Goal: Task Accomplishment & Management: Use online tool/utility

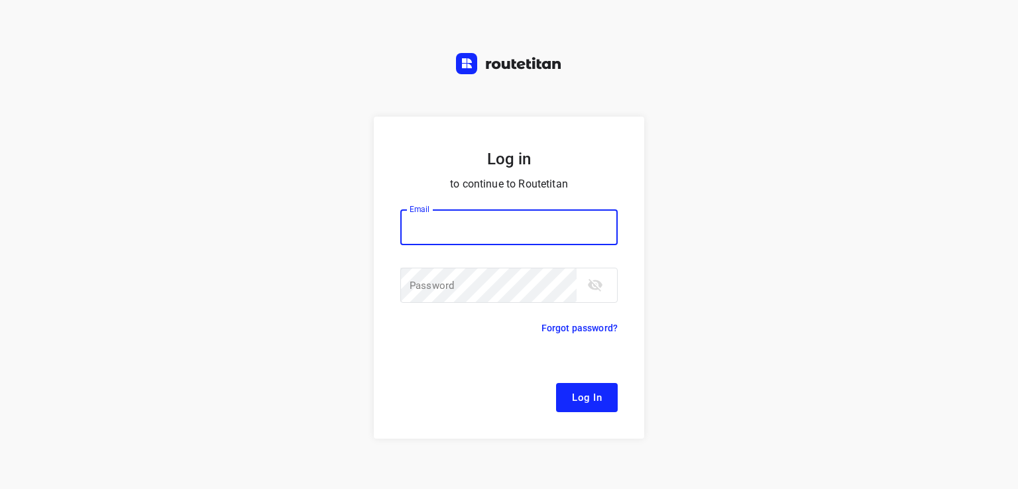
click at [451, 223] on input "email" at bounding box center [508, 227] width 217 height 36
type input "remco@fruitopjewerk.nl"
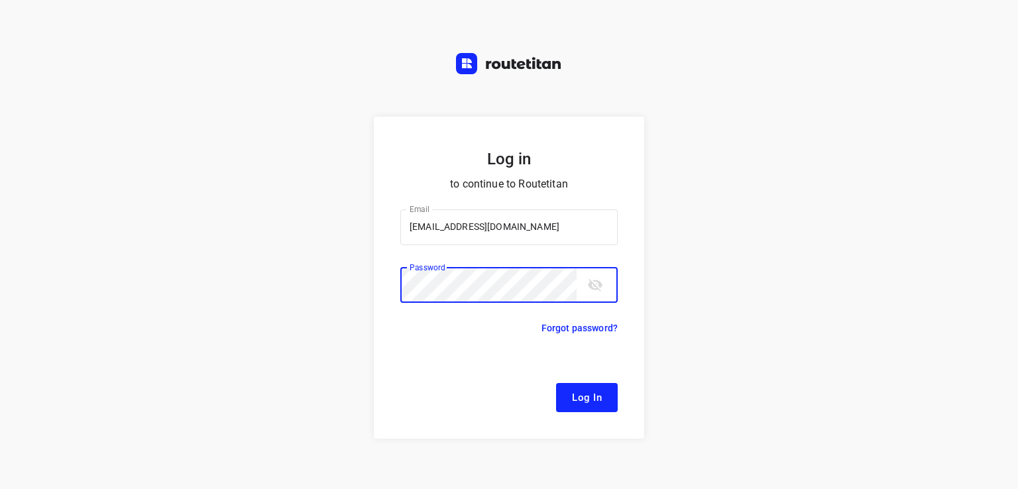
click at [591, 287] on icon "toggle password visibility" at bounding box center [595, 285] width 15 height 13
click at [591, 287] on icon "toggle password visibility" at bounding box center [595, 285] width 16 height 16
click at [556, 383] on button "Log In" at bounding box center [587, 397] width 62 height 29
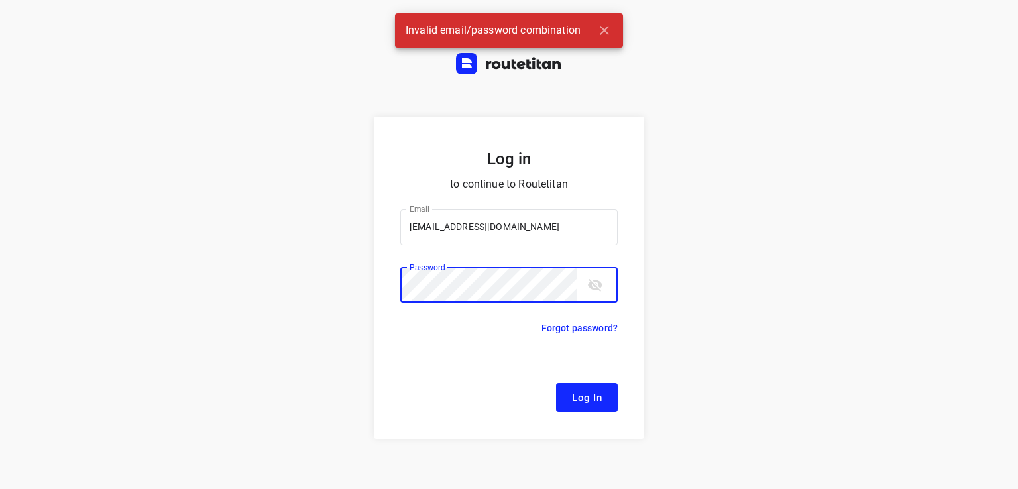
click at [592, 290] on icon "toggle password visibility" at bounding box center [595, 285] width 15 height 13
click at [556, 383] on button "Log In" at bounding box center [587, 397] width 62 height 29
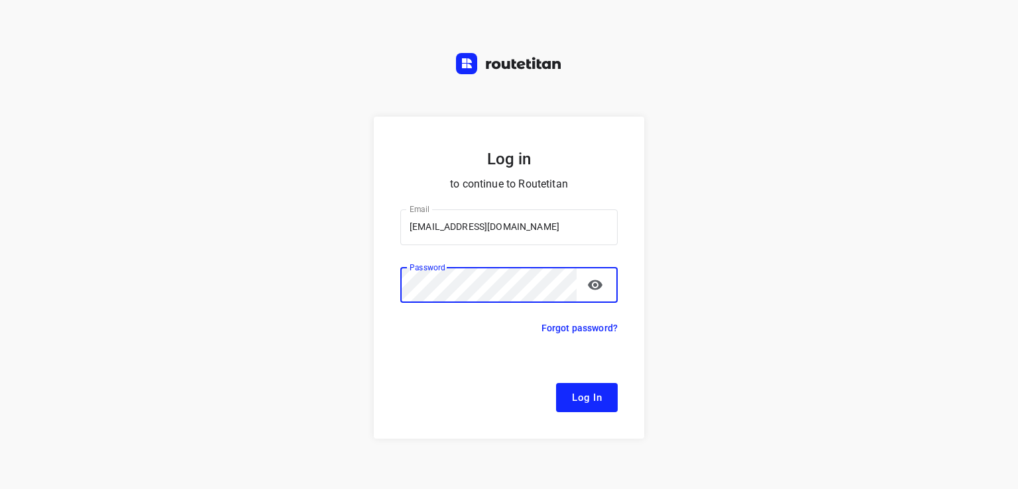
click at [556, 383] on button "Log In" at bounding box center [587, 397] width 62 height 29
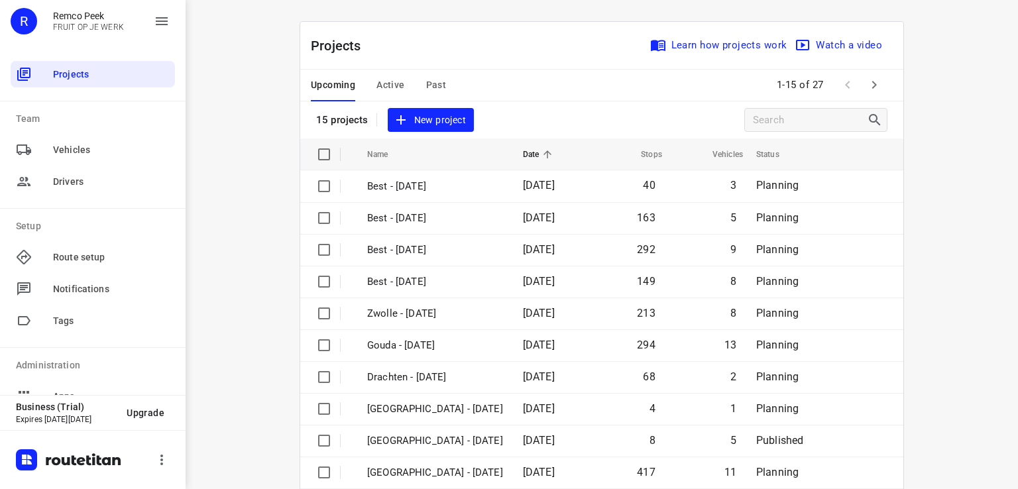
click at [872, 91] on icon "button" at bounding box center [874, 85] width 16 height 16
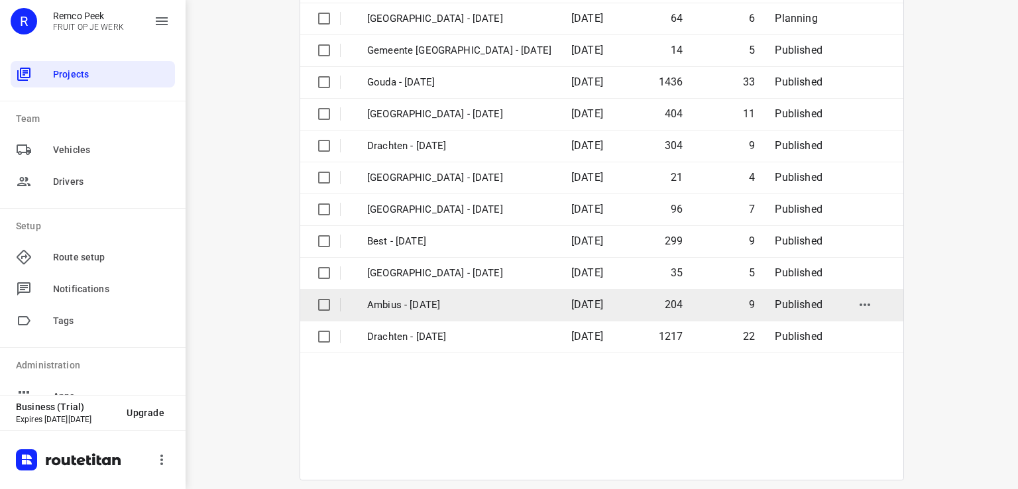
scroll to position [212, 0]
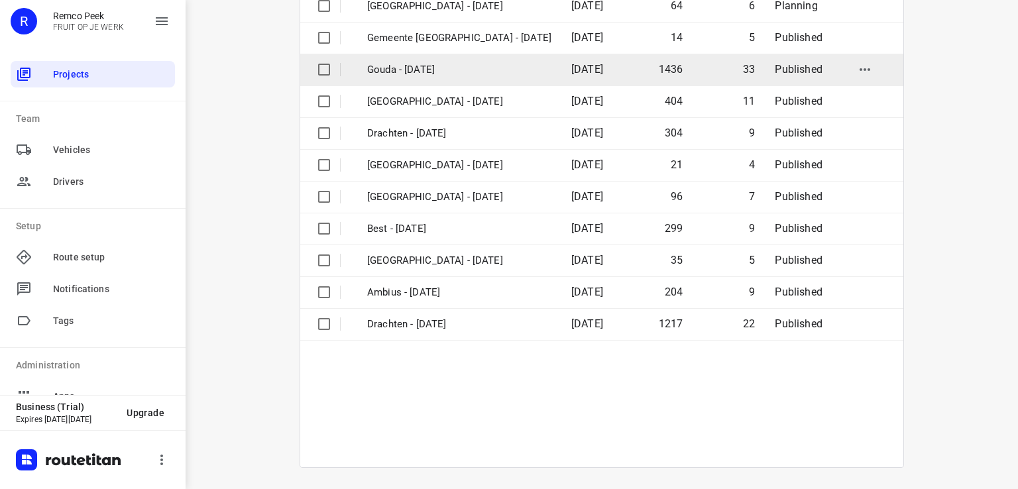
click at [439, 80] on td "Gouda - [DATE]" at bounding box center [457, 70] width 207 height 32
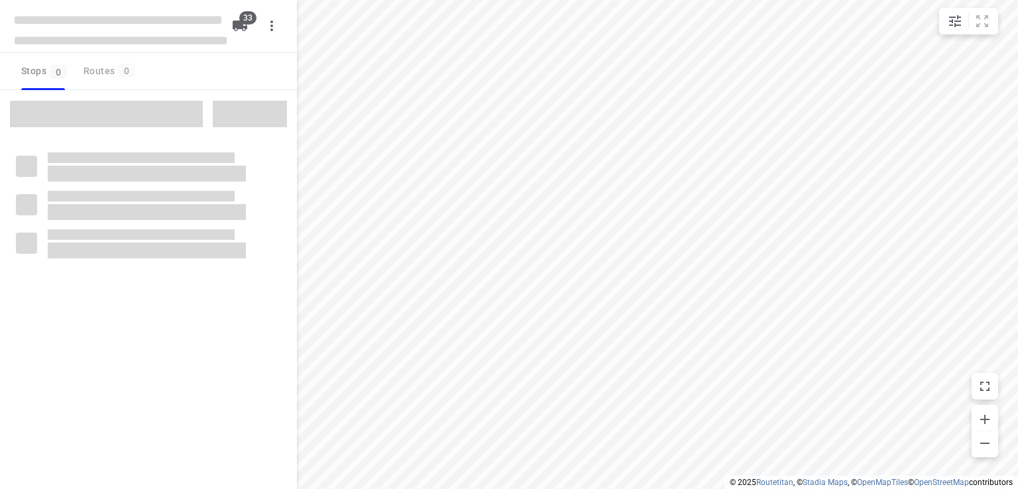
checkbox input "true"
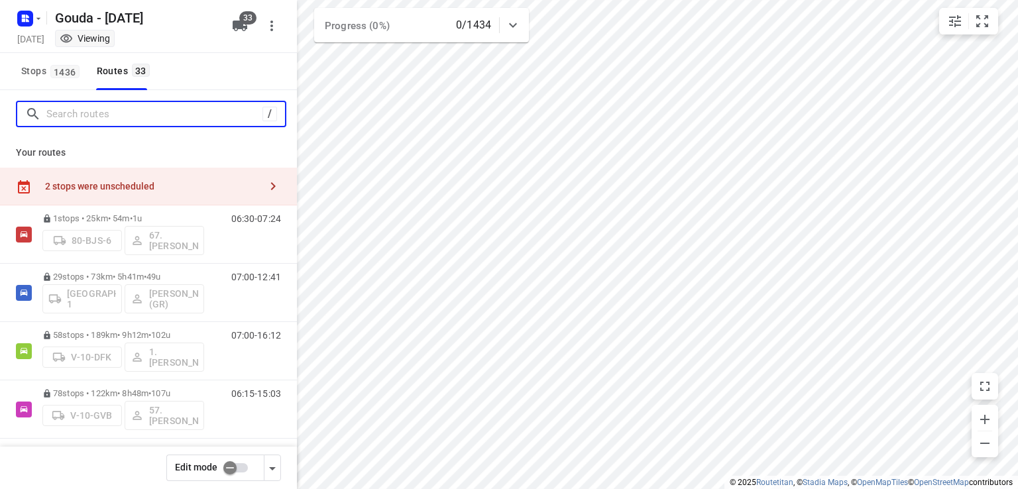
click at [151, 119] on input "Search routes" at bounding box center [154, 114] width 216 height 21
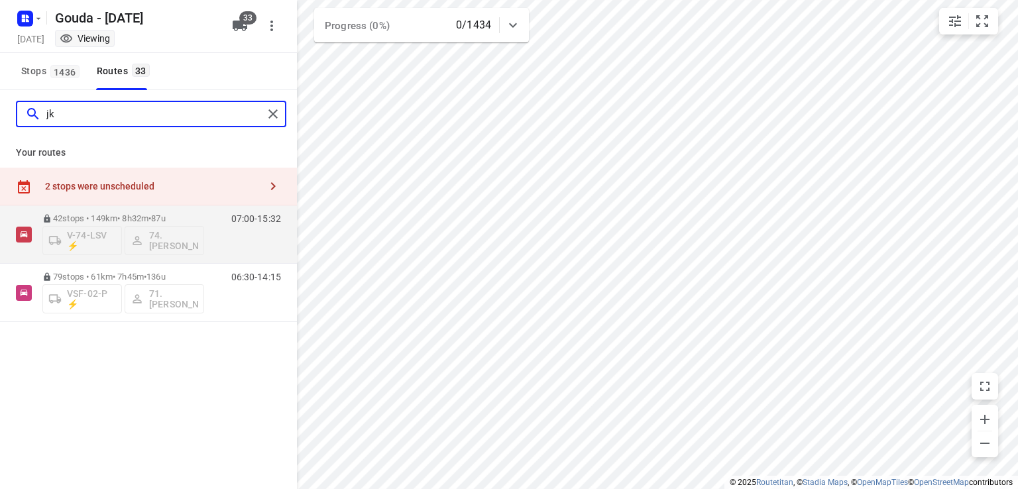
type input "j"
type input "jeffre"
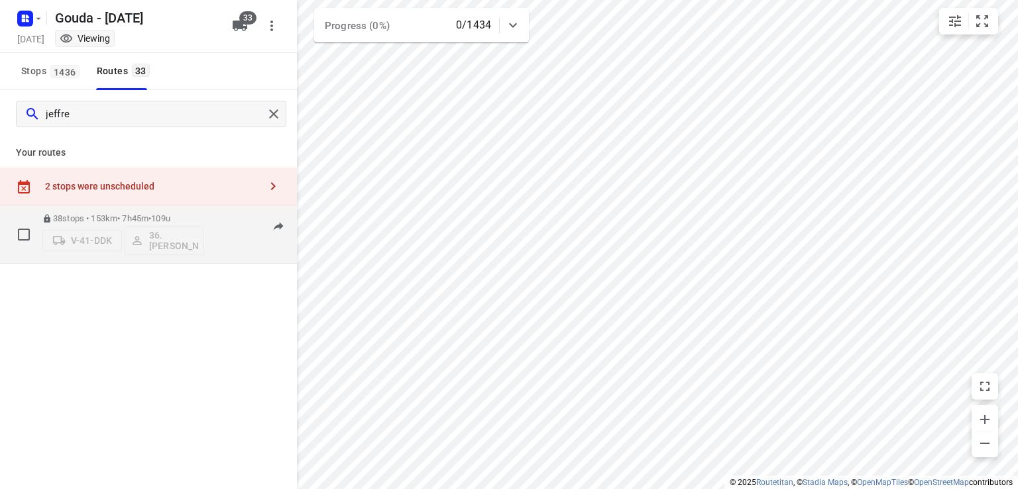
click at [129, 221] on p "38 stops • 153km • 7h45m • 109u" at bounding box center [123, 218] width 162 height 10
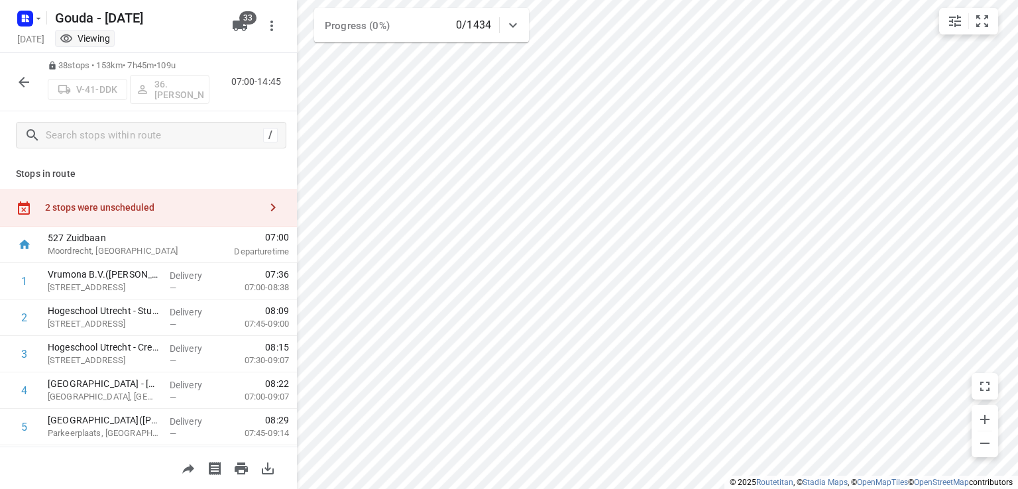
click at [23, 80] on icon "button" at bounding box center [24, 82] width 16 height 16
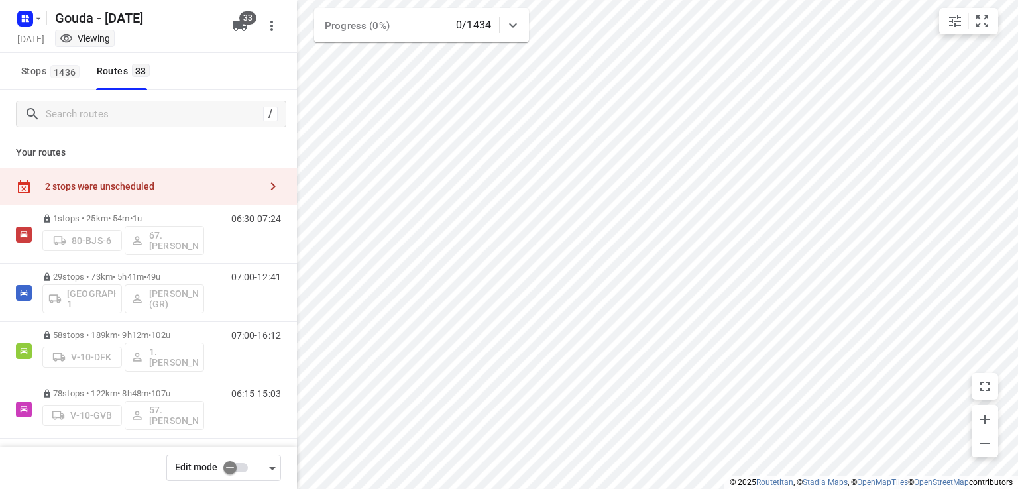
click at [111, 194] on div "2 stops were unscheduled" at bounding box center [148, 187] width 297 height 38
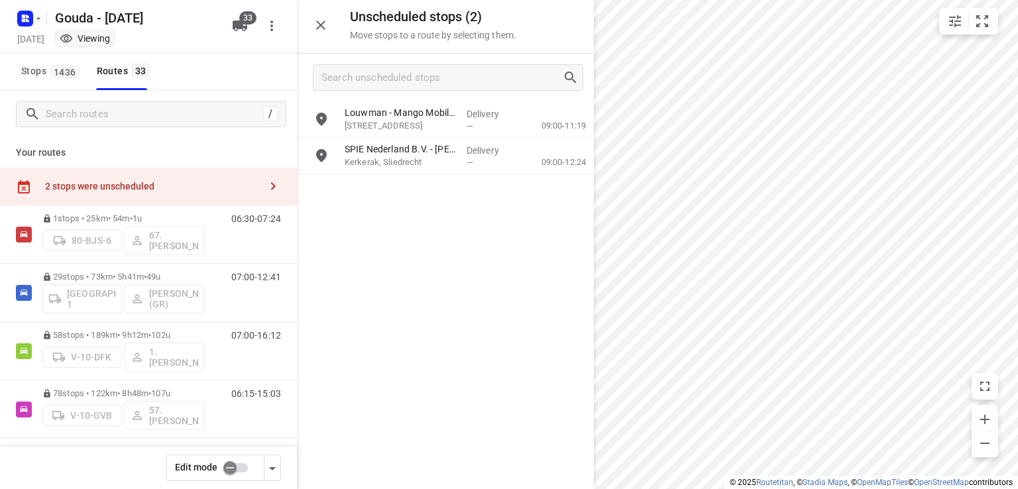
click at [324, 24] on icon "button" at bounding box center [321, 25] width 16 height 16
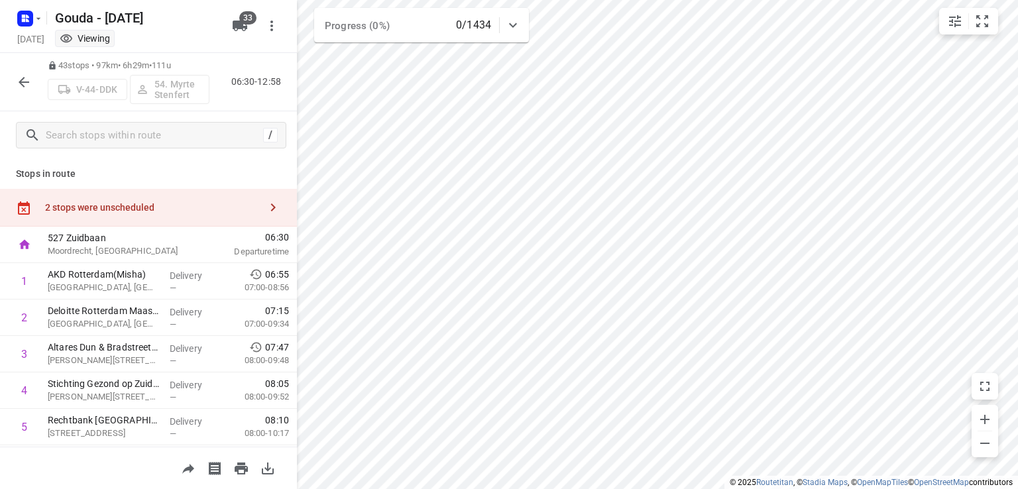
click at [30, 79] on icon "button" at bounding box center [24, 82] width 16 height 16
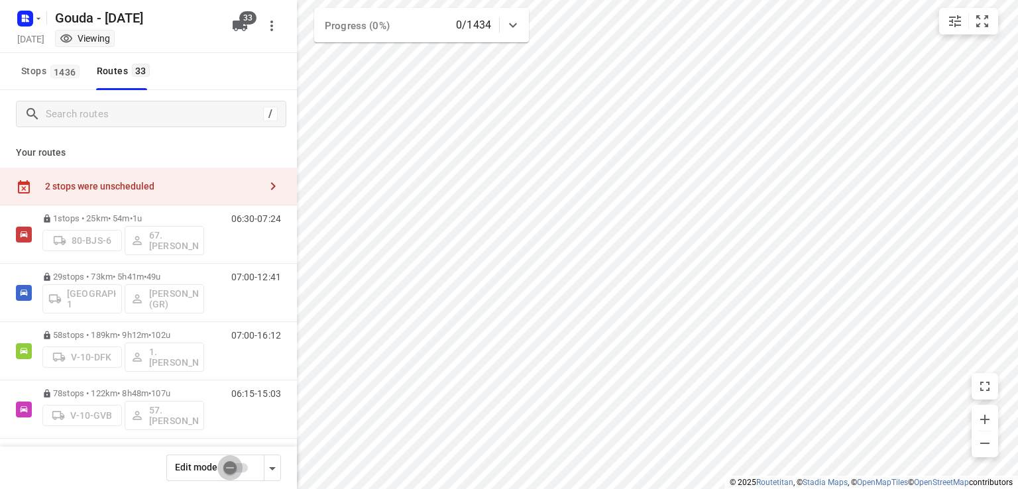
click at [240, 459] on input "checkbox" at bounding box center [230, 467] width 76 height 25
checkbox input "false"
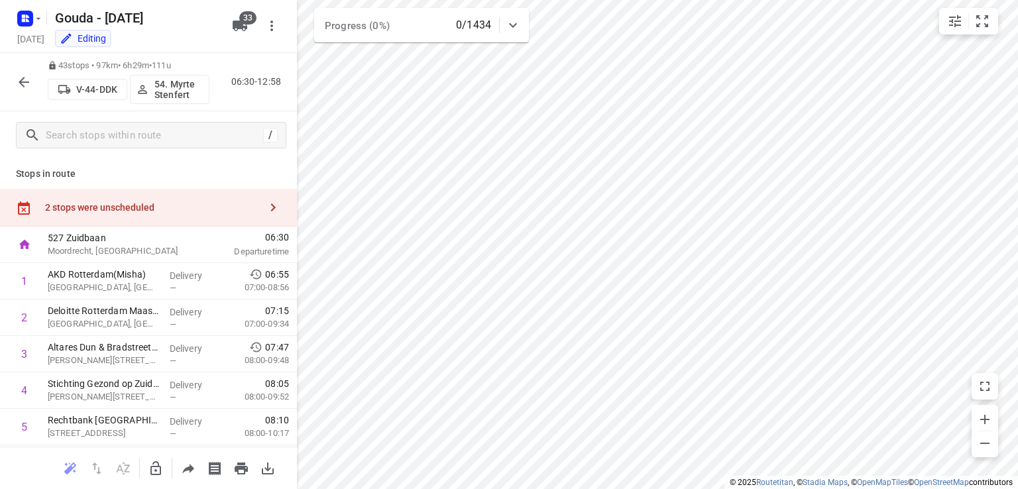
click at [133, 184] on div "Stops in route 2 stops were unscheduled 527 Zuidbaan Moordrecht, Netherlands 06…" at bounding box center [148, 303] width 297 height 288
click at [143, 202] on div "2 stops were unscheduled" at bounding box center [152, 207] width 215 height 11
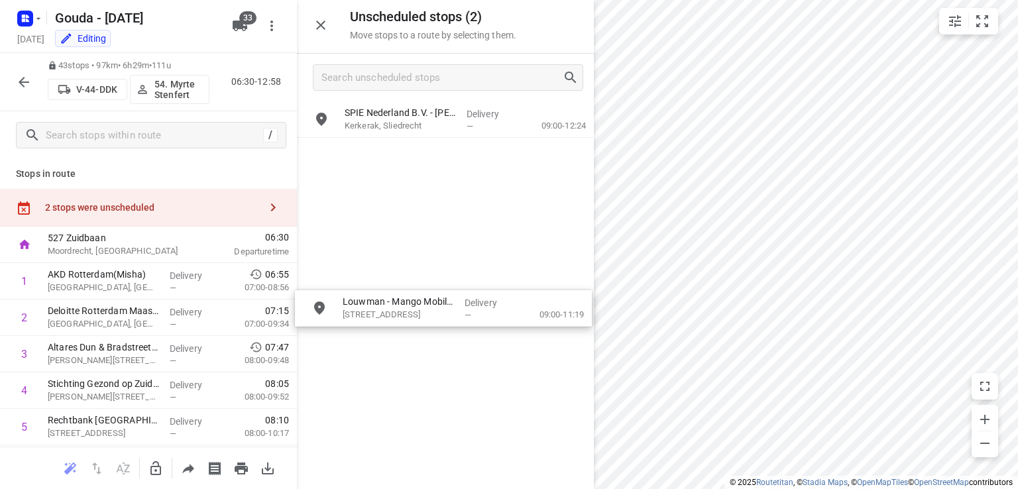
drag, startPoint x: 397, startPoint y: 120, endPoint x: 406, endPoint y: 297, distance: 177.2
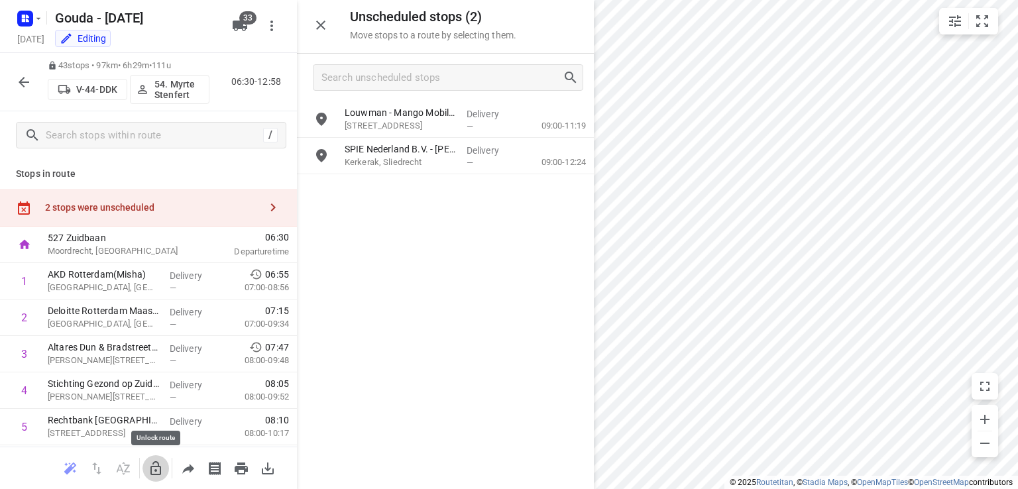
click at [157, 465] on icon "button" at bounding box center [156, 469] width 16 height 16
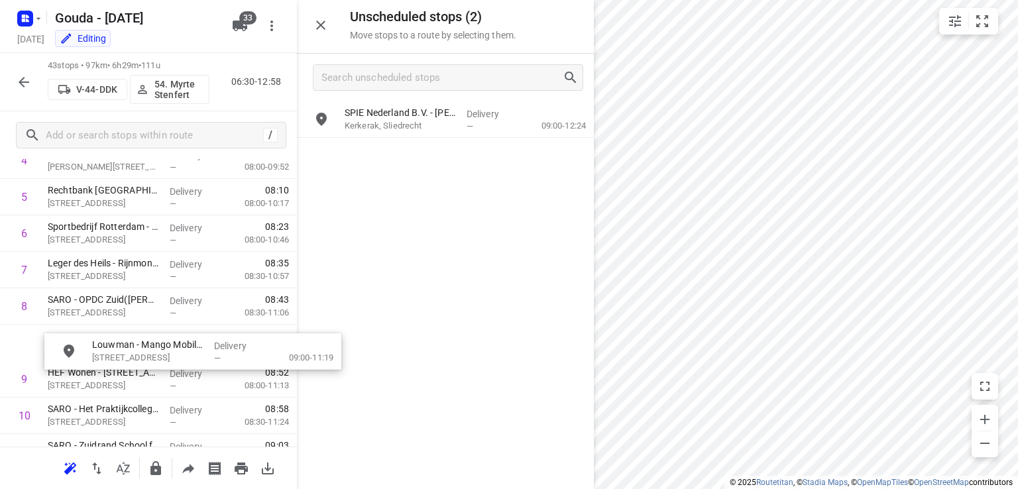
scroll to position [230, 0]
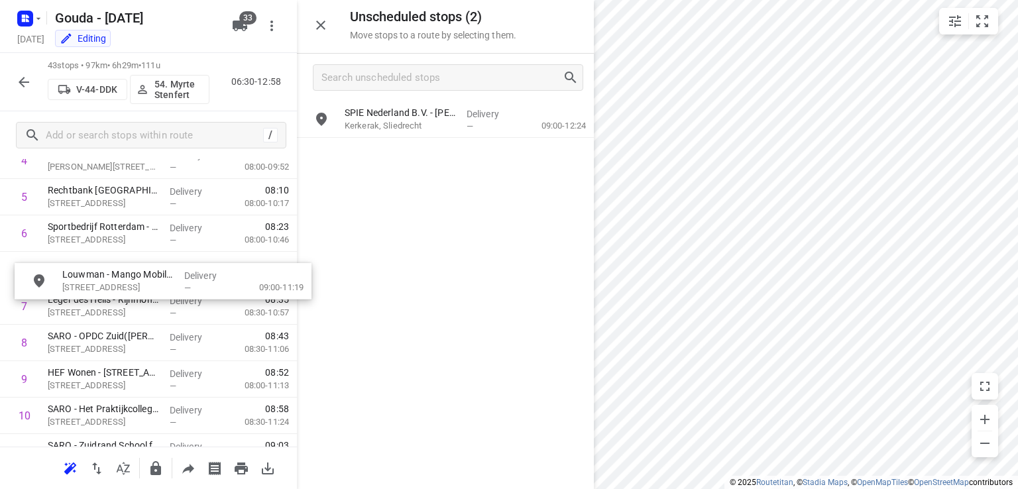
drag, startPoint x: 416, startPoint y: 123, endPoint x: 132, endPoint y: 288, distance: 328.8
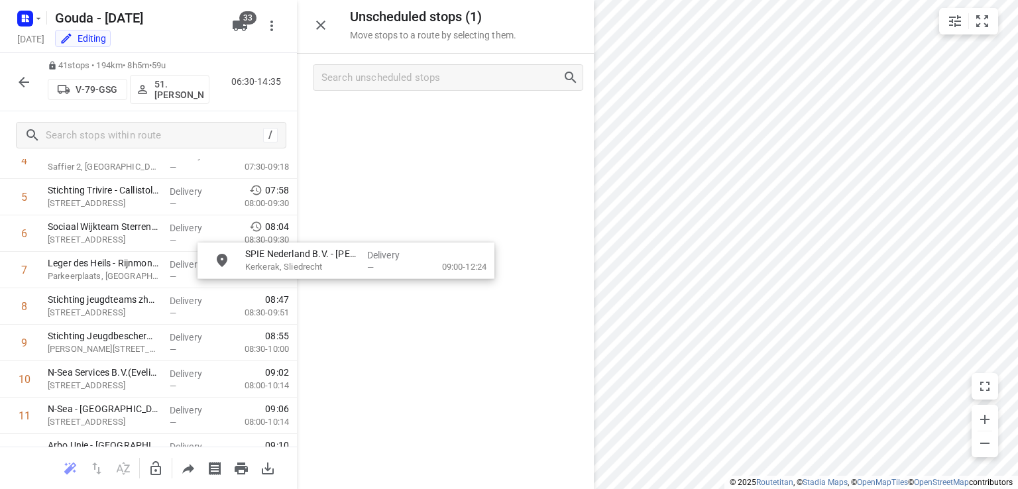
drag, startPoint x: 467, startPoint y: 131, endPoint x: 355, endPoint y: 286, distance: 190.4
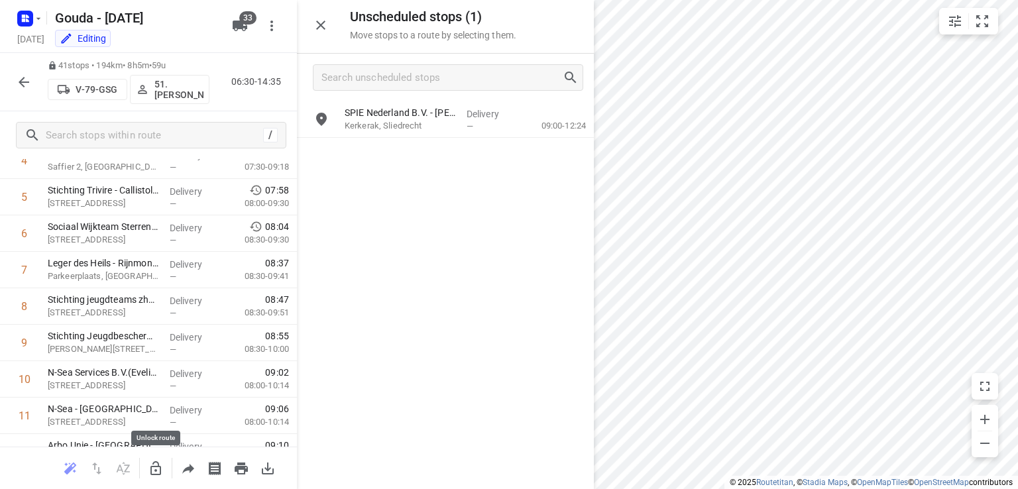
click at [156, 461] on icon "button" at bounding box center [156, 469] width 16 height 16
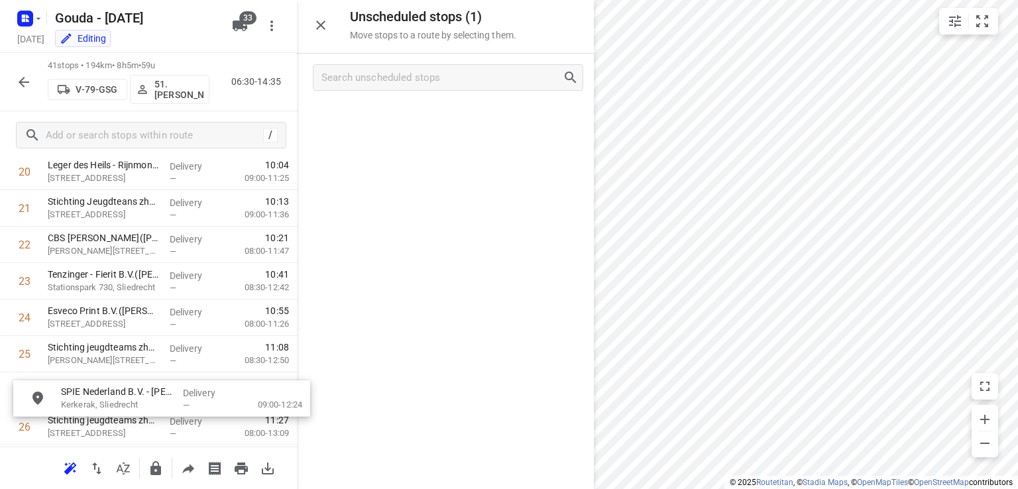
scroll to position [814, 0]
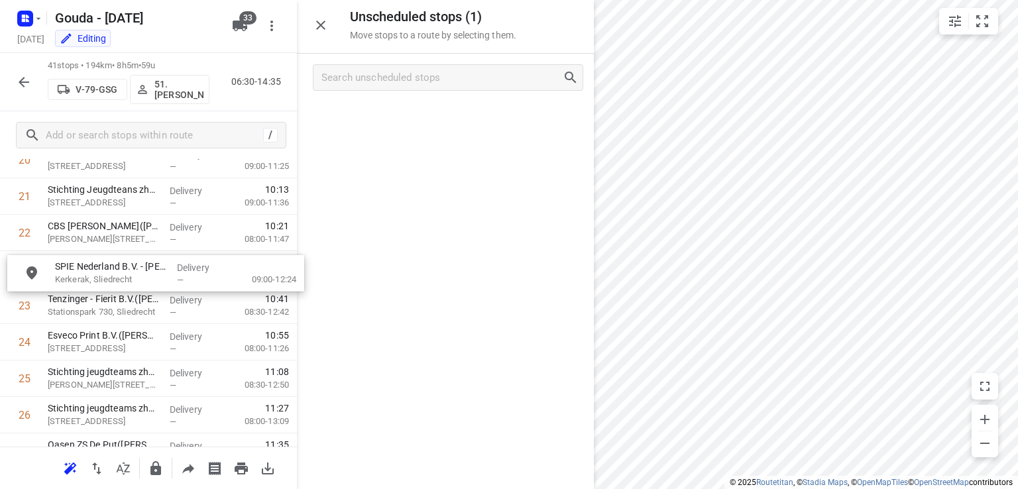
drag, startPoint x: 443, startPoint y: 125, endPoint x: 146, endPoint y: 284, distance: 336.9
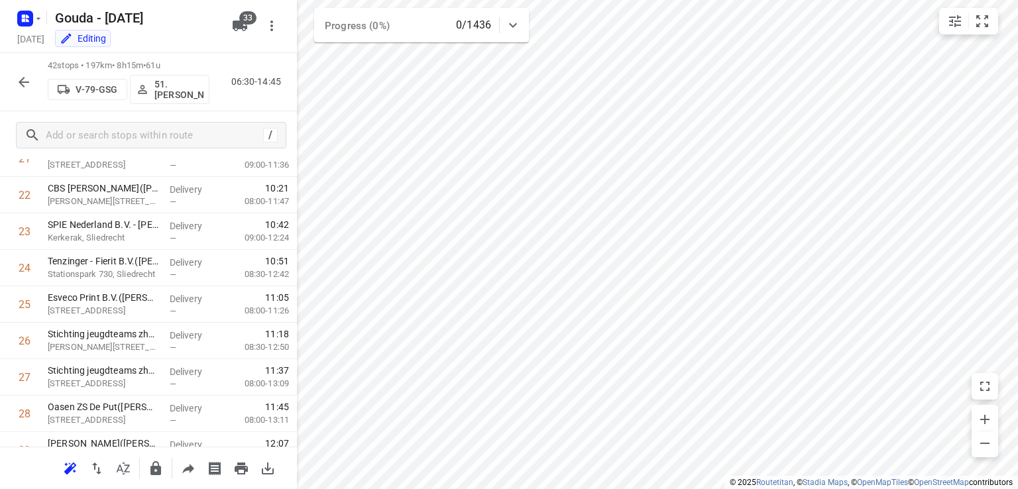
click at [23, 81] on icon "button" at bounding box center [24, 82] width 11 height 11
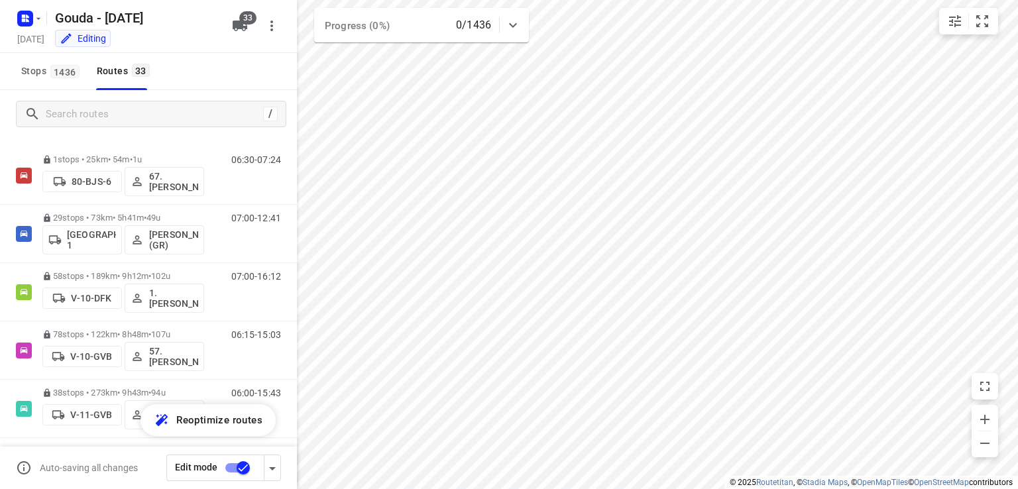
scroll to position [0, 0]
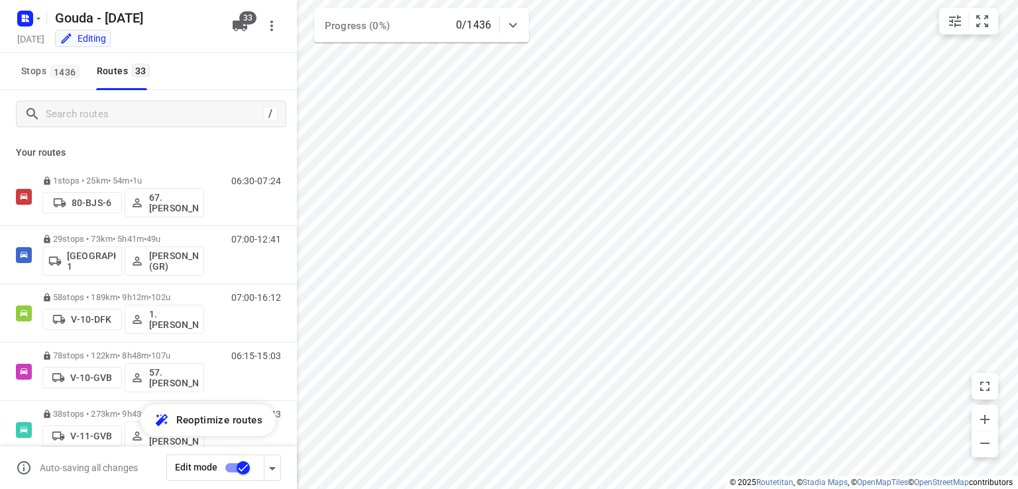
click at [244, 85] on div "Stops 1436 Routes 33" at bounding box center [148, 71] width 297 height 37
click at [239, 470] on input "checkbox" at bounding box center [244, 467] width 76 height 25
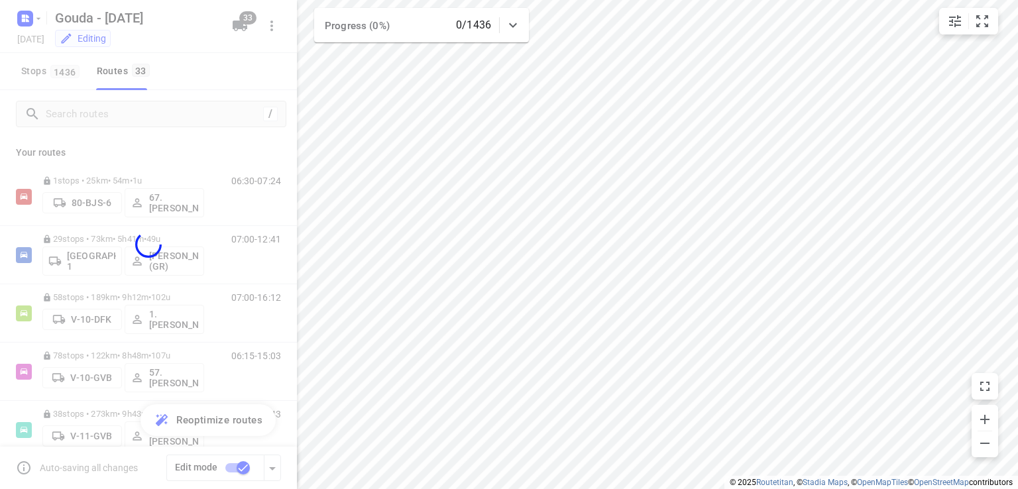
checkbox input "false"
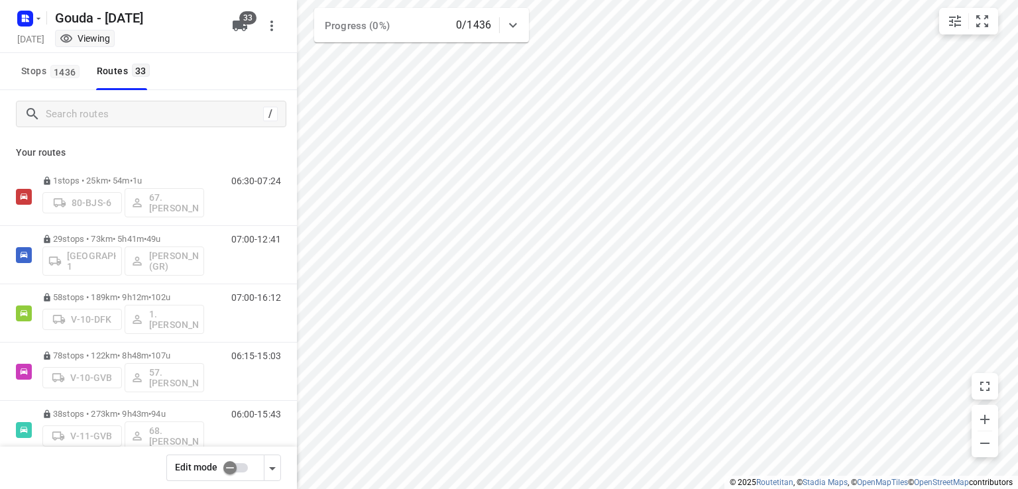
click at [215, 68] on div "Stops 1436 Routes 33" at bounding box center [148, 71] width 297 height 37
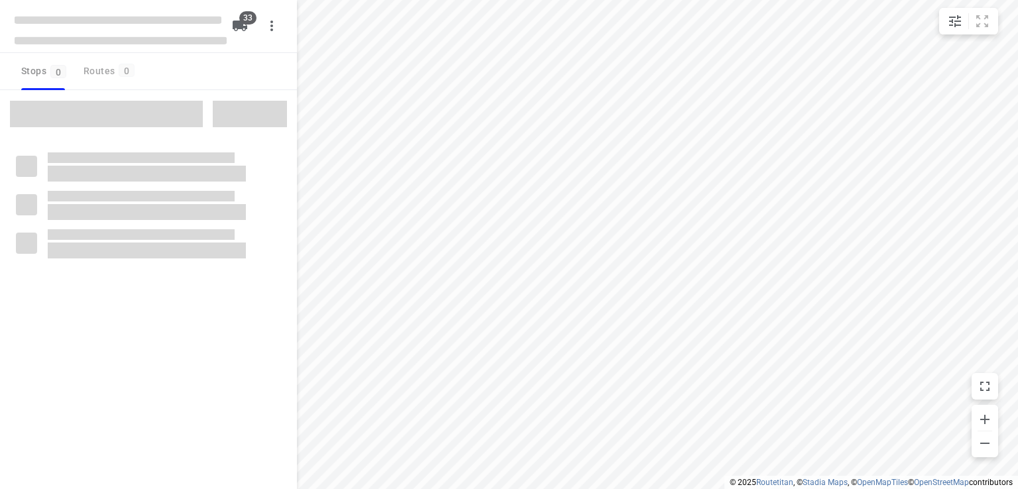
click at [257, 69] on div "Stops 0 Routes 0" at bounding box center [148, 71] width 297 height 37
checkbox input "true"
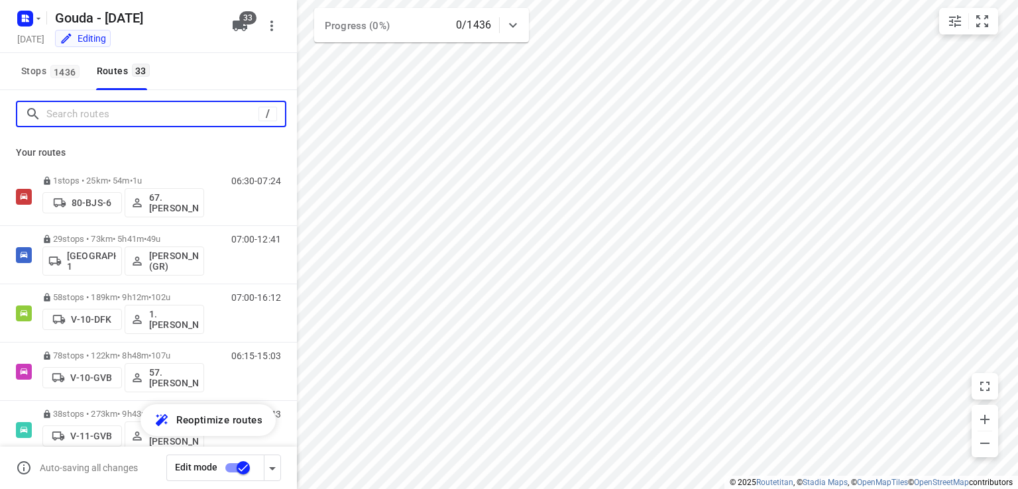
click at [172, 118] on input "Search routes" at bounding box center [152, 114] width 212 height 21
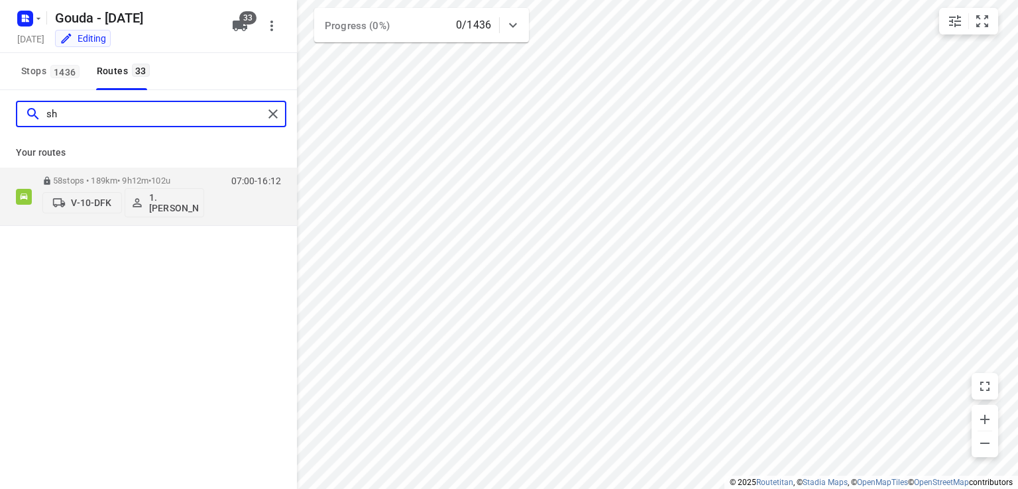
type input "s"
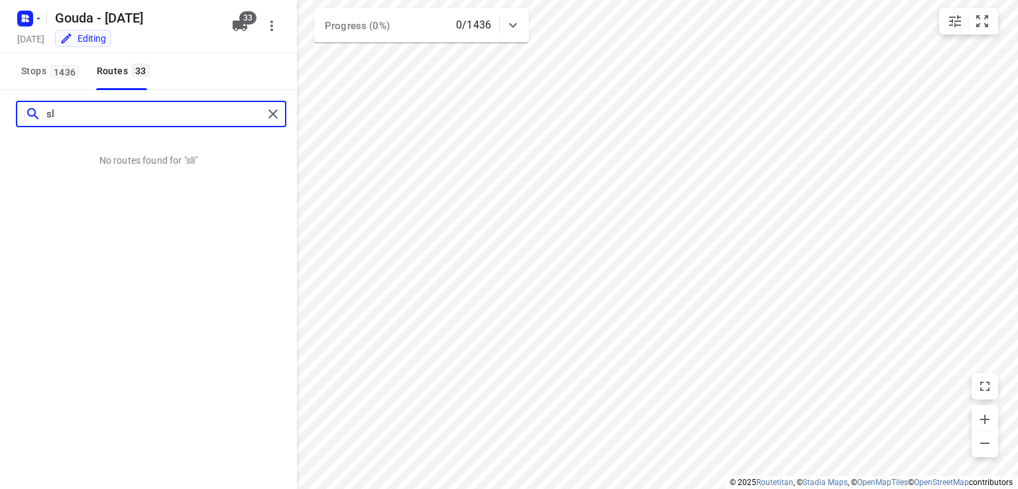
type input "s"
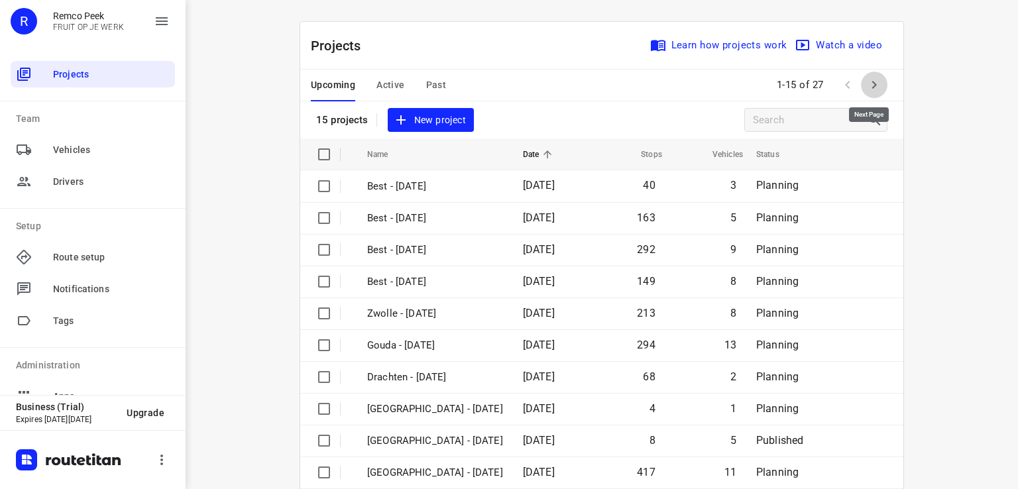
click at [866, 88] on icon "button" at bounding box center [874, 85] width 16 height 16
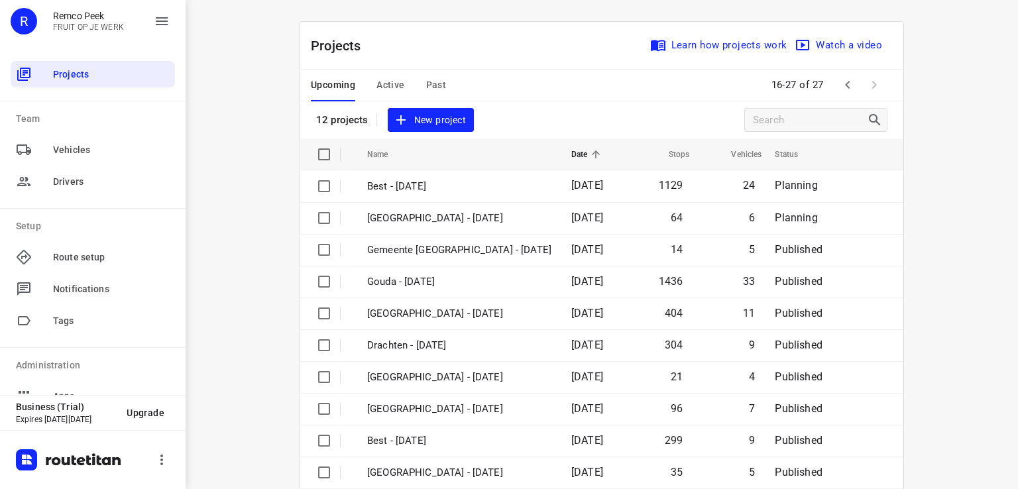
click at [388, 82] on span "Active" at bounding box center [391, 85] width 28 height 17
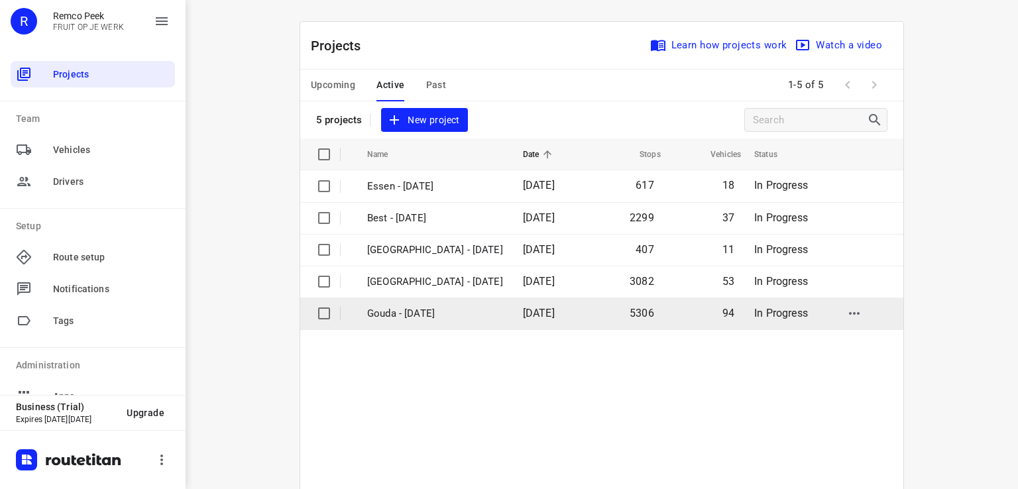
click at [410, 316] on p "Gouda - [DATE]" at bounding box center [435, 313] width 136 height 15
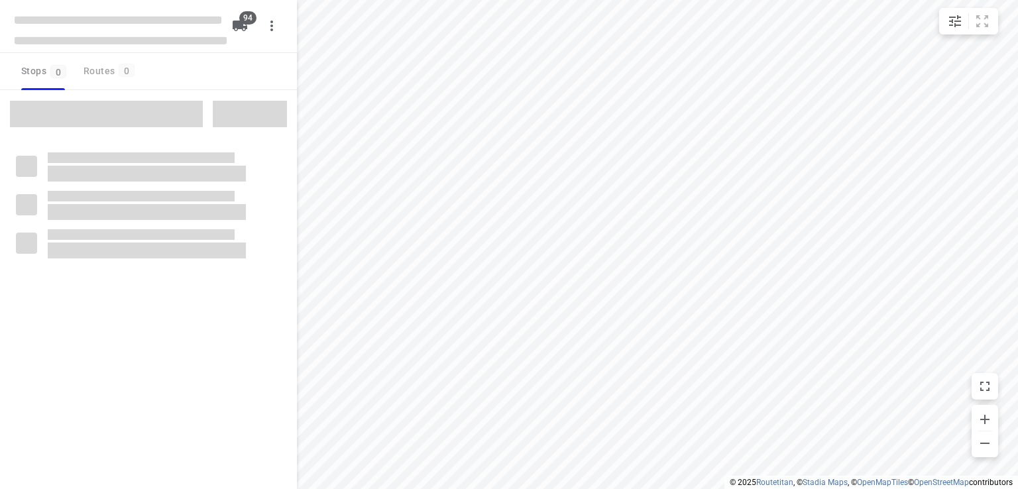
checkbox input "true"
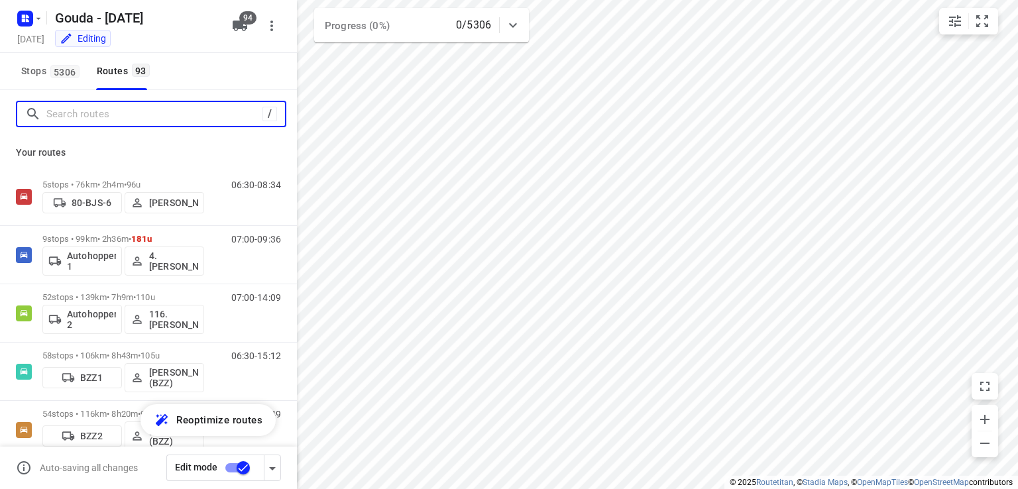
click at [148, 113] on input "Search routes" at bounding box center [154, 114] width 216 height 21
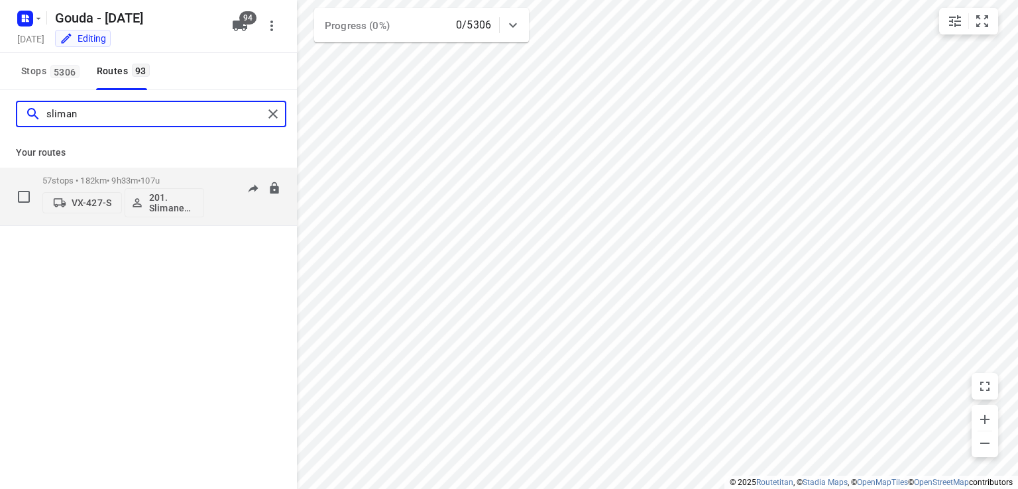
type input "sliman"
click at [180, 173] on div "57 stops • 182km • 9h33m • 107u VX-427-S 201. [PERSON_NAME]" at bounding box center [123, 196] width 162 height 55
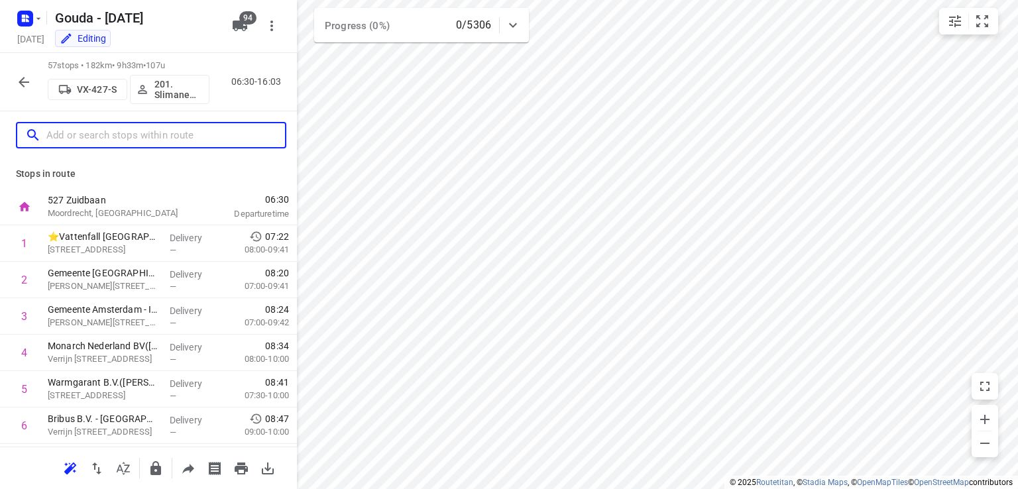
click at [129, 137] on input "text" at bounding box center [165, 135] width 239 height 21
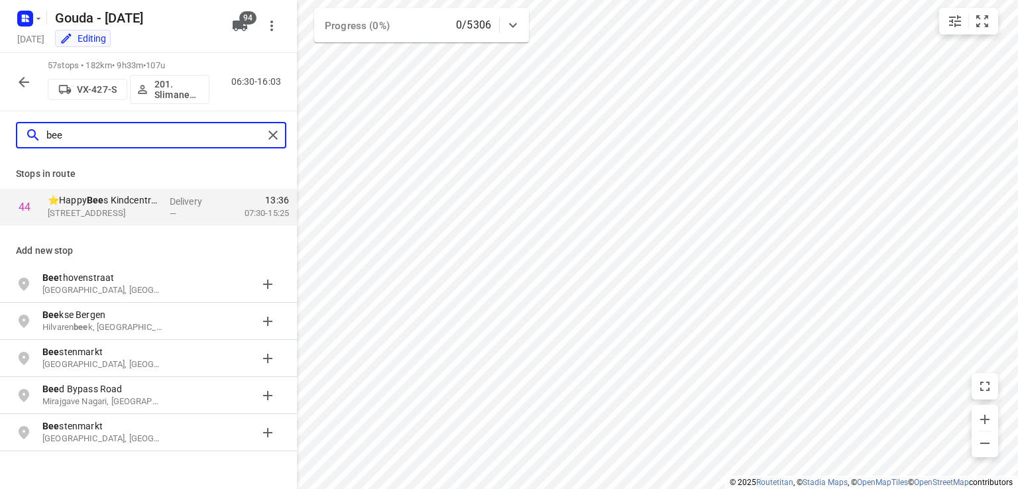
type input "bee"
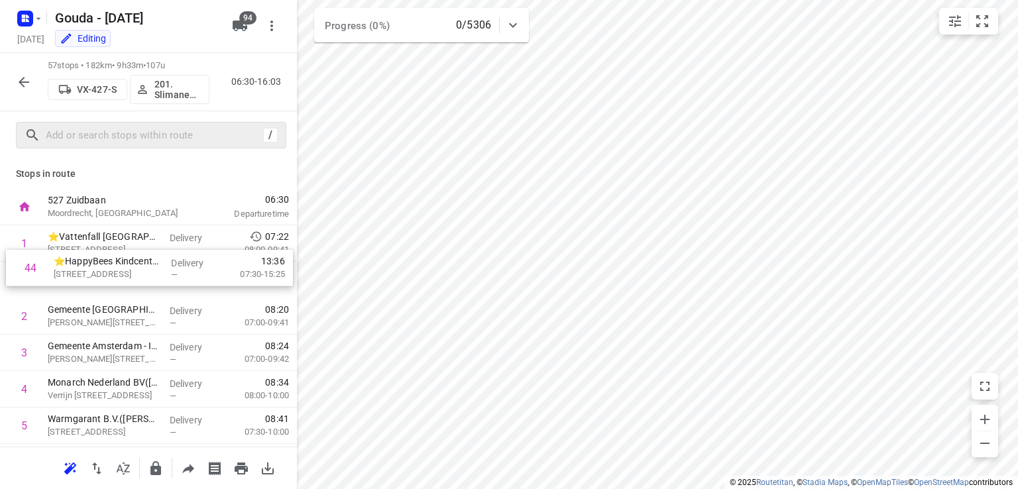
drag, startPoint x: 118, startPoint y: 384, endPoint x: 124, endPoint y: 266, distance: 118.8
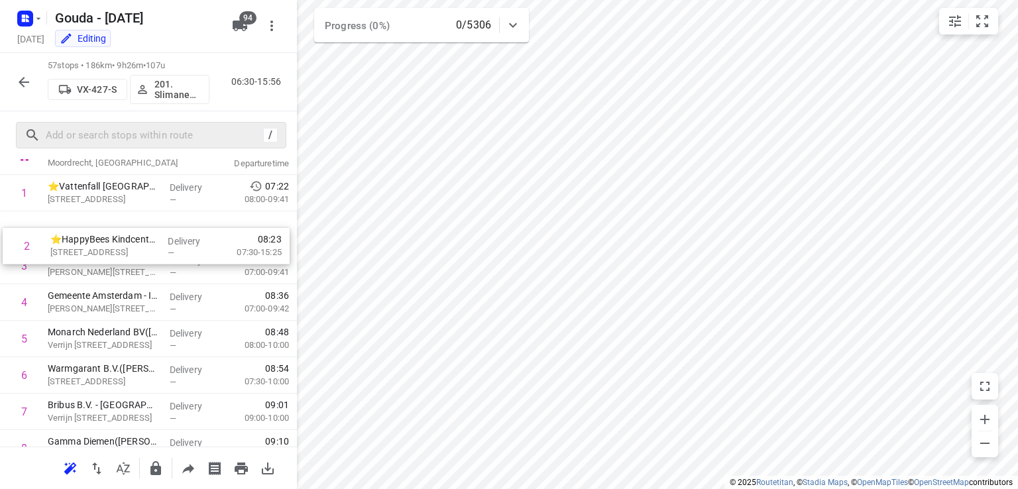
scroll to position [50, 0]
drag, startPoint x: 119, startPoint y: 217, endPoint x: 120, endPoint y: 253, distance: 35.1
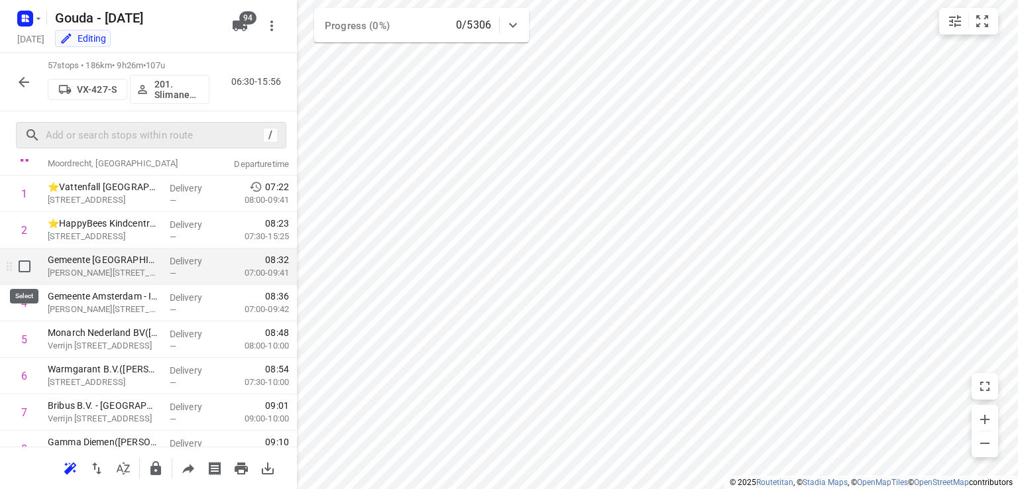
click at [25, 263] on input "checkbox" at bounding box center [24, 266] width 27 height 27
checkbox input "true"
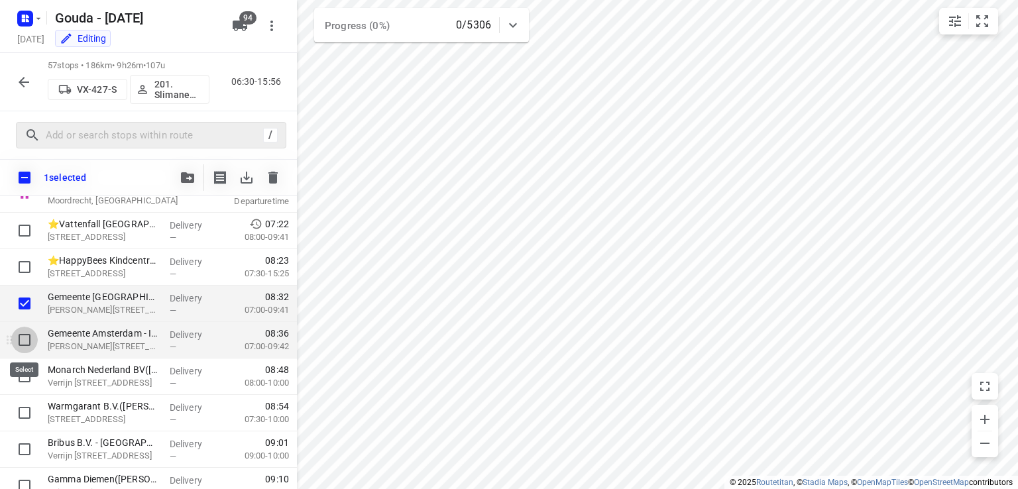
click at [24, 330] on input "checkbox" at bounding box center [24, 340] width 27 height 27
checkbox input "true"
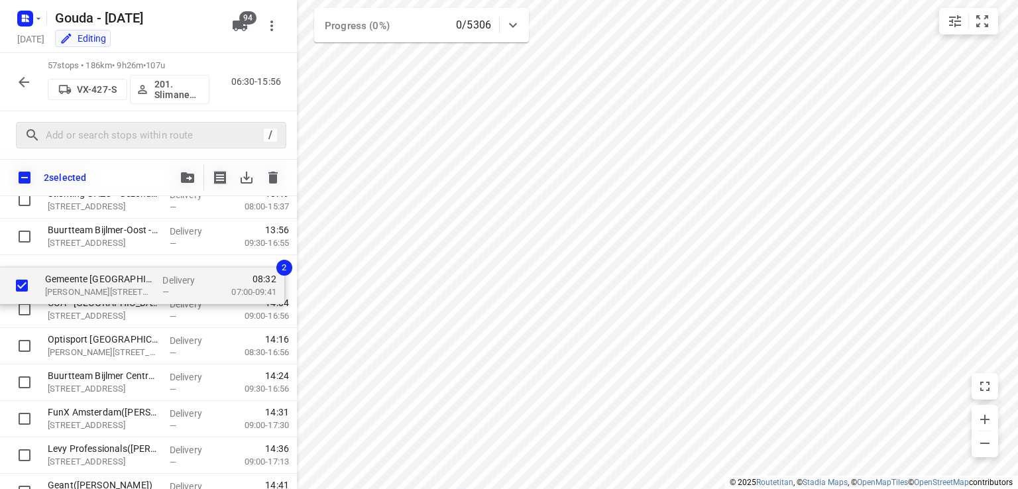
scroll to position [1720, 0]
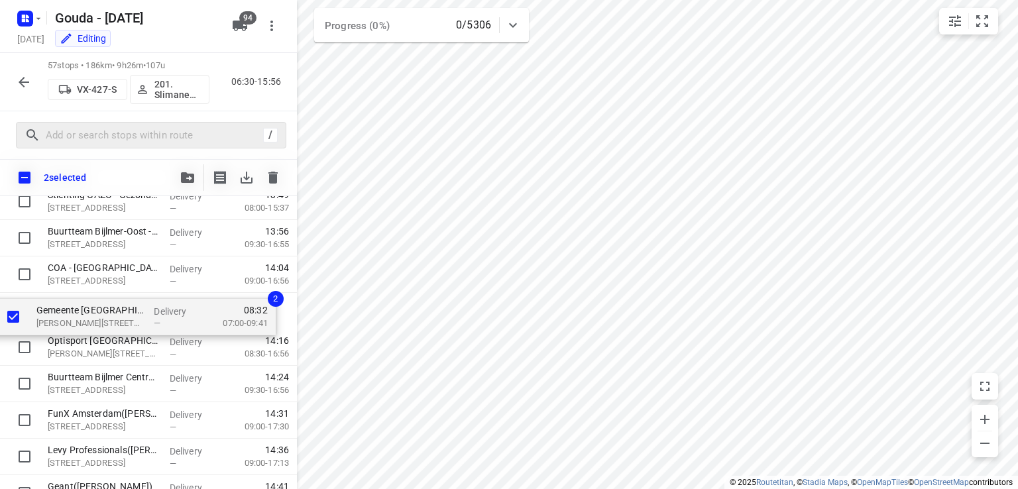
drag, startPoint x: 95, startPoint y: 305, endPoint x: 86, endPoint y: 324, distance: 21.6
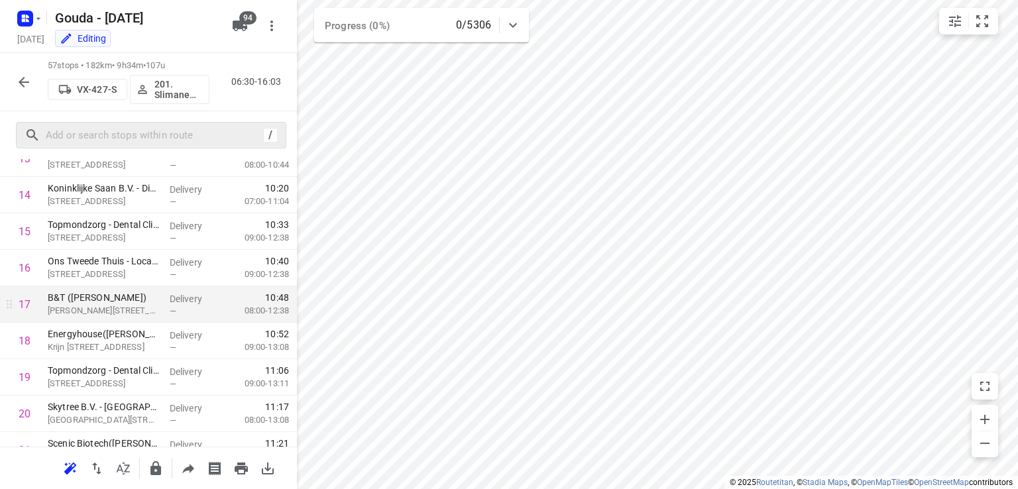
scroll to position [0, 0]
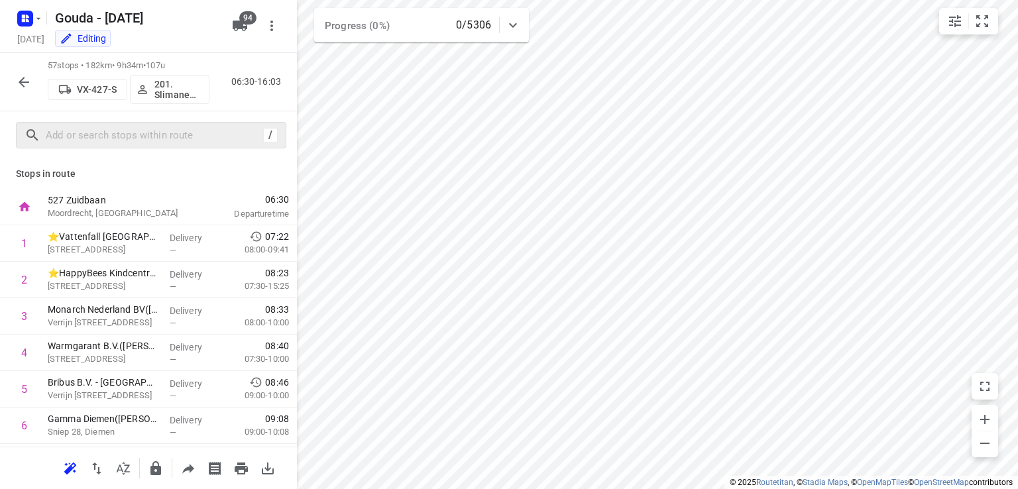
click at [224, 114] on div "/" at bounding box center [148, 135] width 297 height 48
click at [21, 80] on icon "button" at bounding box center [24, 82] width 11 height 11
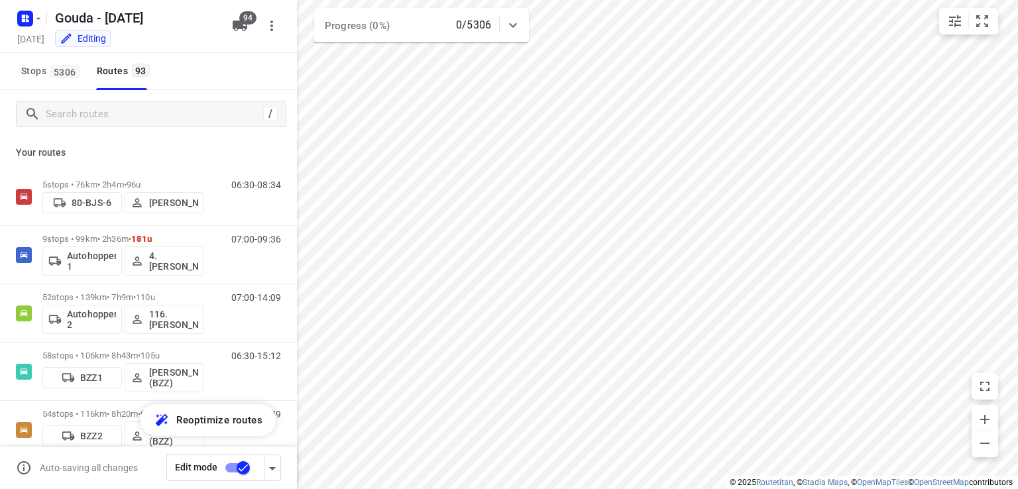
click at [190, 32] on div "Editing" at bounding box center [138, 39] width 177 height 15
click at [124, 120] on input "Search routes" at bounding box center [154, 114] width 216 height 21
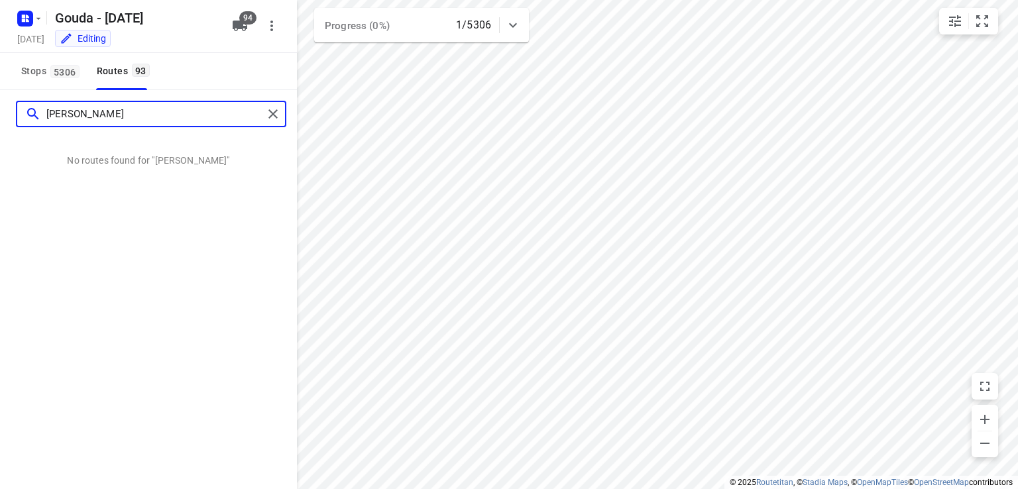
drag, startPoint x: 124, startPoint y: 120, endPoint x: 0, endPoint y: 139, distance: 125.3
click at [0, 139] on div "[PERSON_NAME] No routes found for "[PERSON_NAME]"" at bounding box center [148, 128] width 297 height 77
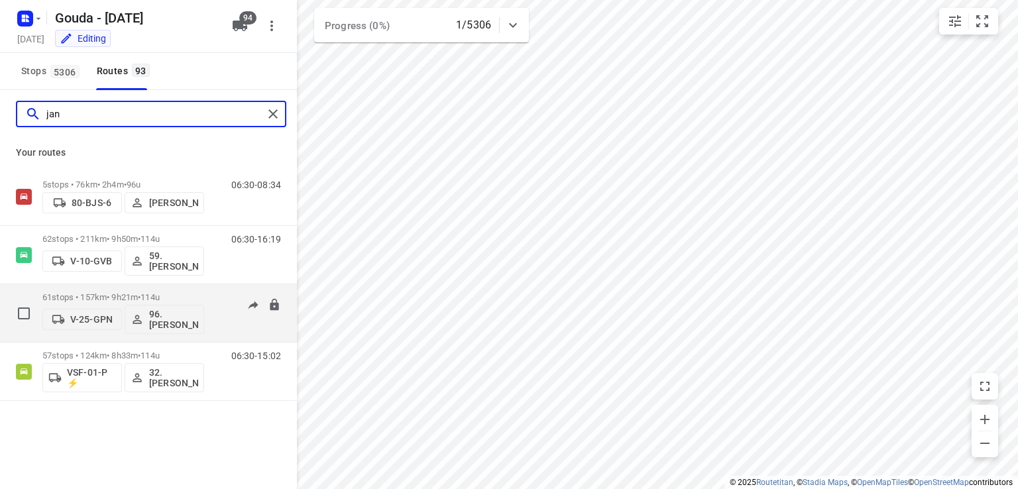
type input "jan"
click at [175, 300] on p "61 stops • 157km • 9h21m • 114u" at bounding box center [123, 297] width 162 height 10
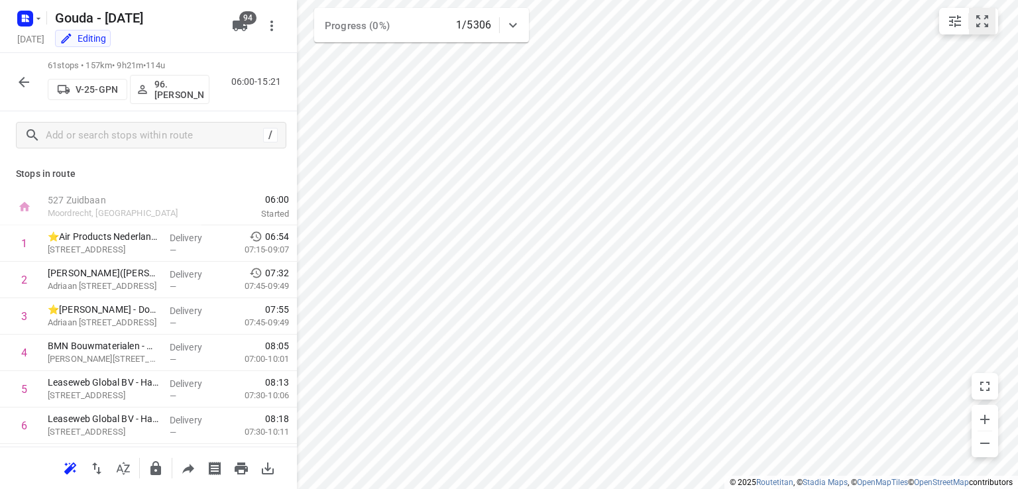
click at [984, 21] on icon "small contained button group" at bounding box center [983, 21] width 16 height 16
click at [231, 164] on div "Stops in route 527 [GEOGRAPHIC_DATA], [GEOGRAPHIC_DATA] 06:00 Started 1 ⭐Air Pr…" at bounding box center [148, 303] width 297 height 288
click at [29, 83] on icon "button" at bounding box center [24, 82] width 16 height 16
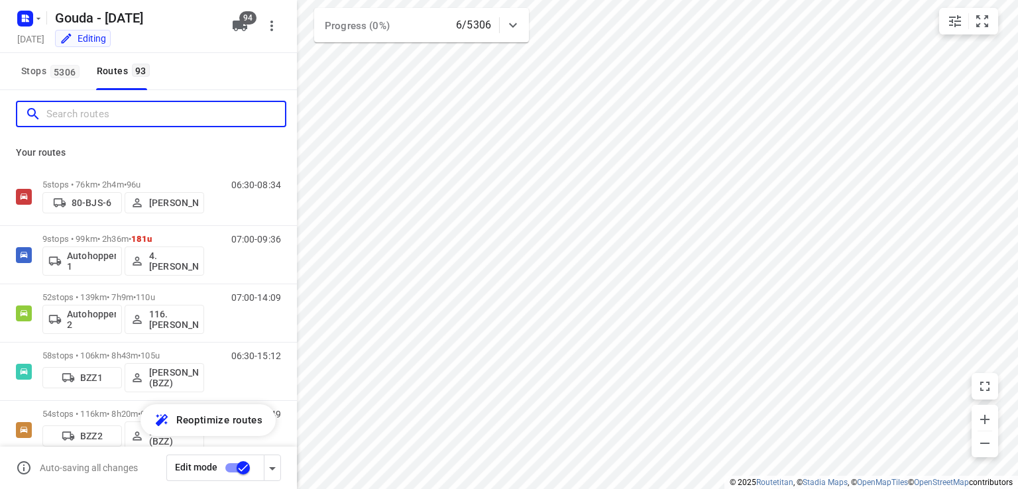
click at [98, 116] on input "Search routes" at bounding box center [165, 114] width 239 height 21
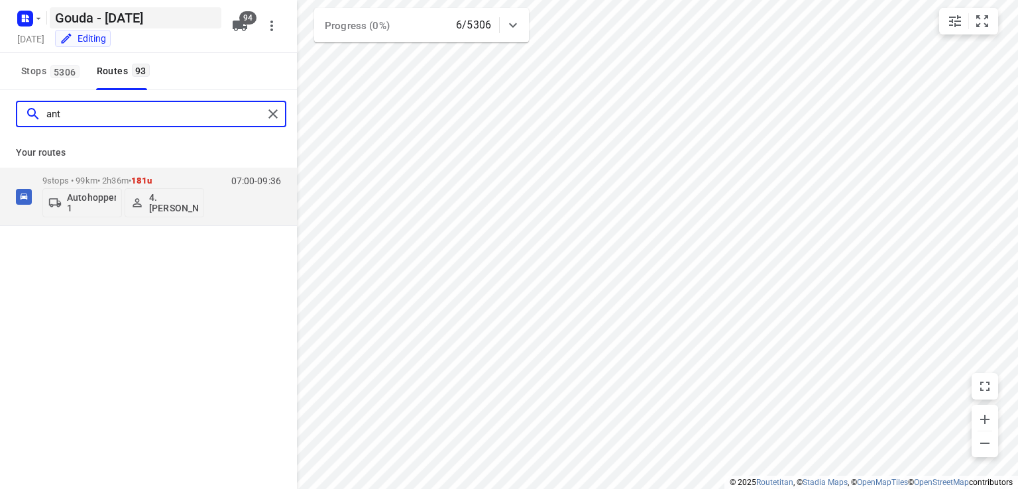
type input "ant"
